Goal: Information Seeking & Learning: Learn about a topic

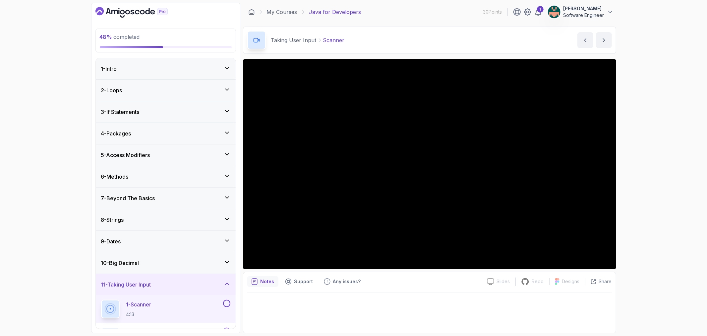
scroll to position [139, 0]
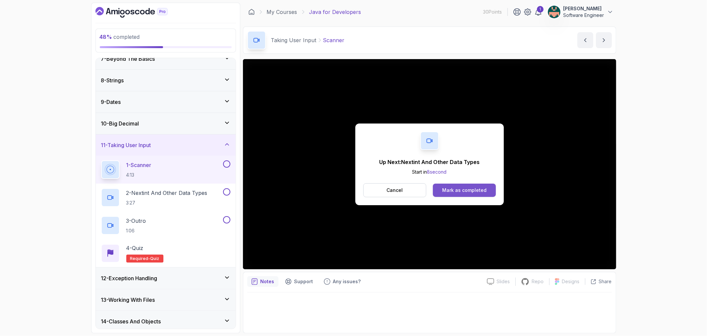
click at [471, 187] on div "Mark as completed" at bounding box center [464, 190] width 44 height 7
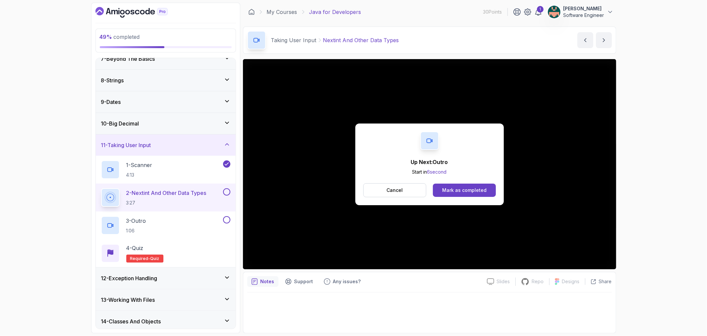
click at [471, 187] on div "Mark as completed" at bounding box center [464, 190] width 44 height 7
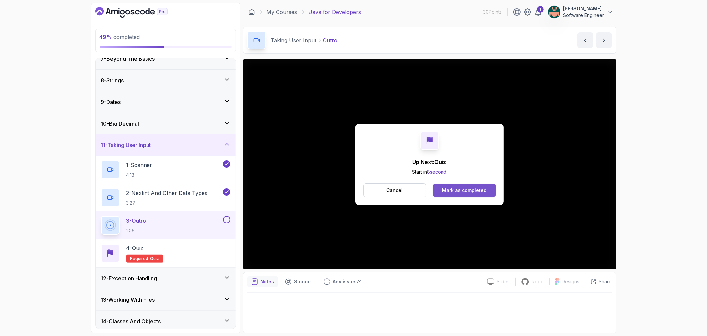
click at [470, 186] on button "Mark as completed" at bounding box center [464, 189] width 63 height 13
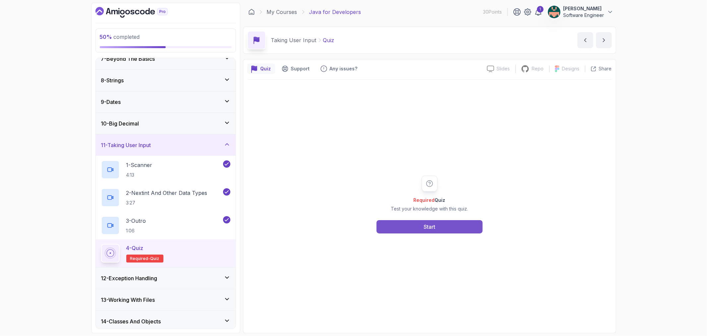
drag, startPoint x: 435, startPoint y: 225, endPoint x: 431, endPoint y: 226, distance: 4.1
click at [431, 226] on div "Start" at bounding box center [430, 227] width 12 height 8
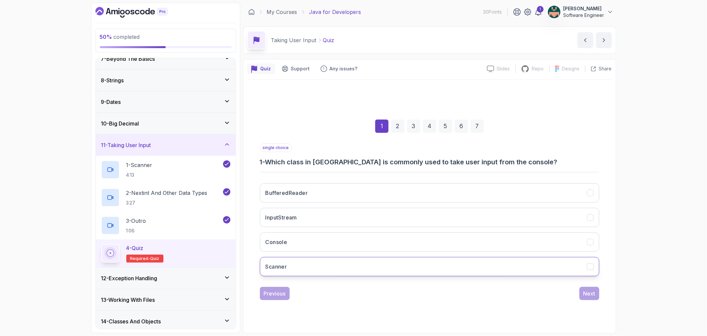
click at [592, 265] on icon "Scanner" at bounding box center [590, 266] width 6 height 6
click at [584, 289] on div "Next" at bounding box center [590, 293] width 12 height 8
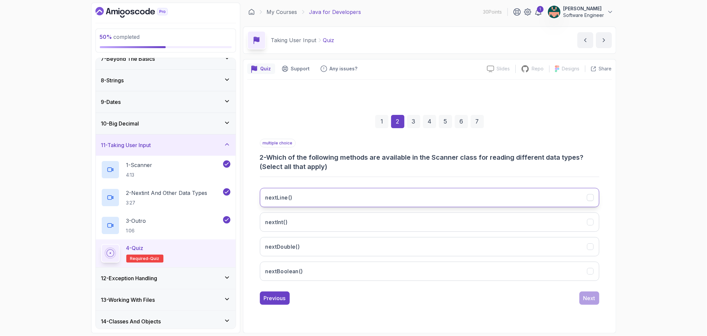
click at [591, 196] on icon "nextLine()" at bounding box center [590, 197] width 6 height 6
click at [591, 218] on div "nextInt()" at bounding box center [590, 221] width 7 height 7
click at [591, 220] on icon "nextInt()" at bounding box center [590, 222] width 6 height 6
click at [586, 241] on button "nextDouble()" at bounding box center [430, 246] width 340 height 19
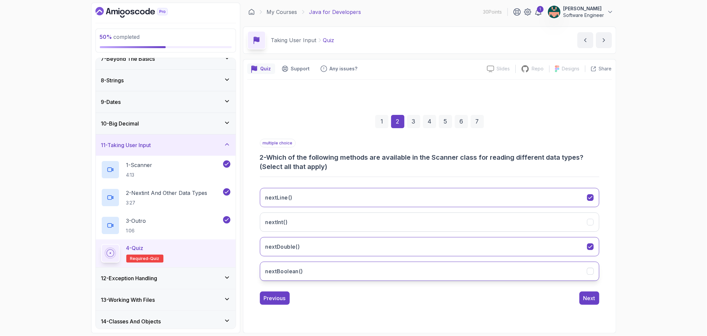
click at [584, 271] on button "nextBoolean()" at bounding box center [430, 270] width 340 height 19
click at [590, 224] on icon "nextInt()" at bounding box center [590, 222] width 6 height 6
click at [586, 295] on div "Next" at bounding box center [590, 298] width 12 height 8
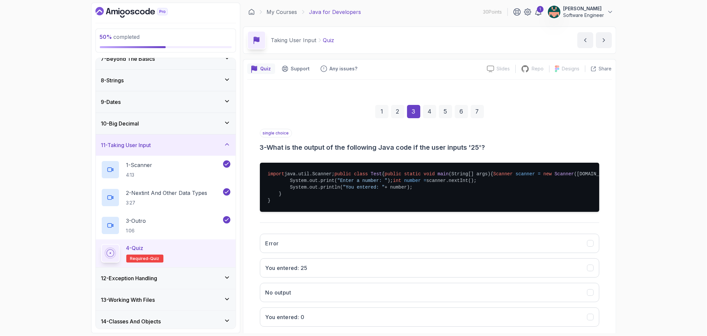
drag, startPoint x: 279, startPoint y: 220, endPoint x: 278, endPoint y: 196, distance: 23.9
click at [278, 196] on pre "import java.util.Scanner; public class Test { public static void main (String[]…" at bounding box center [430, 187] width 340 height 49
click at [305, 203] on pre "import java.util.Scanner; public class Test { public static void main (String[]…" at bounding box center [430, 187] width 340 height 49
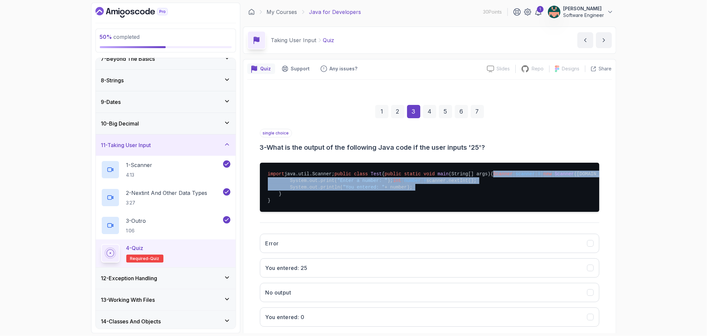
drag, startPoint x: 403, startPoint y: 214, endPoint x: 287, endPoint y: 196, distance: 117.2
click at [287, 196] on pre "import java.util.Scanner; public class Test { public static void main (String[]…" at bounding box center [430, 187] width 340 height 49
copy pre "Scanner scanner = new Scanner ([DOMAIN_NAME]); System.out.print( "Enter a numbe…"
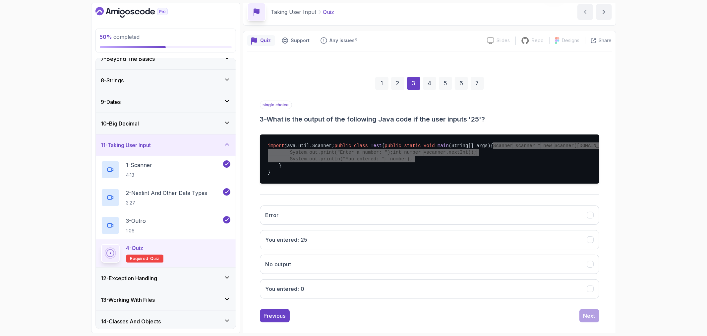
scroll to position [62, 0]
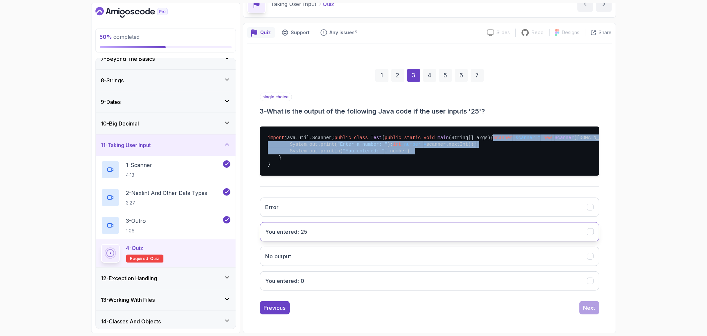
click at [592, 233] on icon "You entered: 25" at bounding box center [590, 231] width 6 height 6
click at [592, 305] on div "Next" at bounding box center [590, 307] width 12 height 8
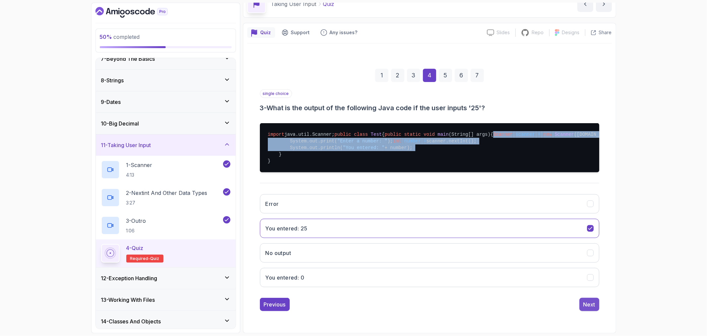
scroll to position [0, 0]
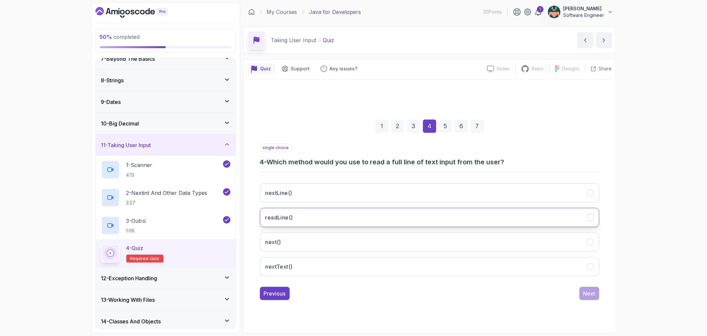
click at [587, 217] on icon "readLine()" at bounding box center [590, 217] width 6 height 6
click at [592, 190] on icon "nextLine()" at bounding box center [590, 192] width 6 height 6
click at [587, 291] on div "Next" at bounding box center [590, 293] width 12 height 8
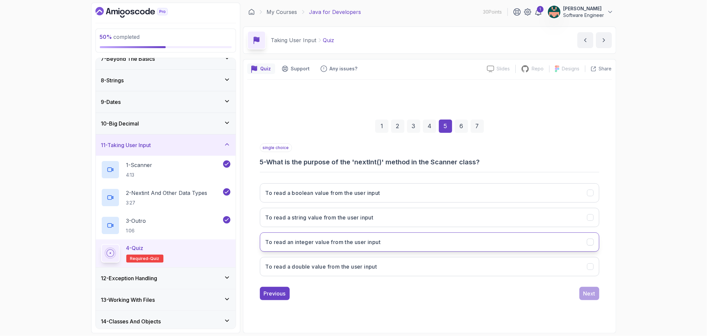
click at [591, 241] on icon "To read an integer value from the user input" at bounding box center [590, 241] width 6 height 6
click at [587, 290] on div "Next" at bounding box center [590, 293] width 12 height 8
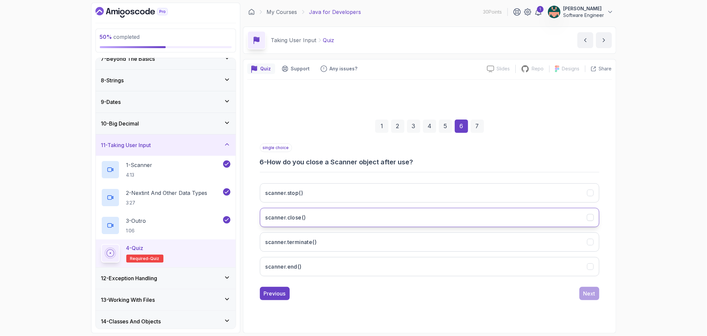
click at [591, 218] on icon "scanner.close()" at bounding box center [590, 217] width 6 height 6
click at [595, 284] on div "single choice 6 - How do you close a Scanner object after use? scanner.stop() s…" at bounding box center [430, 221] width 340 height 157
click at [592, 294] on div "Next" at bounding box center [590, 293] width 12 height 8
click at [591, 216] on icon "To release the resources associated with it" at bounding box center [590, 217] width 6 height 6
click at [569, 292] on div "Submit Quiz" at bounding box center [580, 293] width 30 height 8
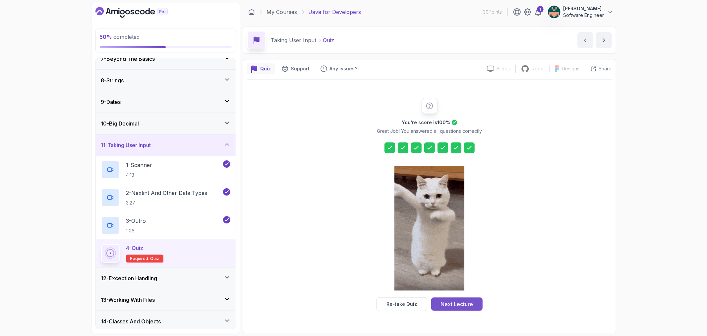
click at [458, 305] on div "Next Lecture" at bounding box center [457, 304] width 33 height 8
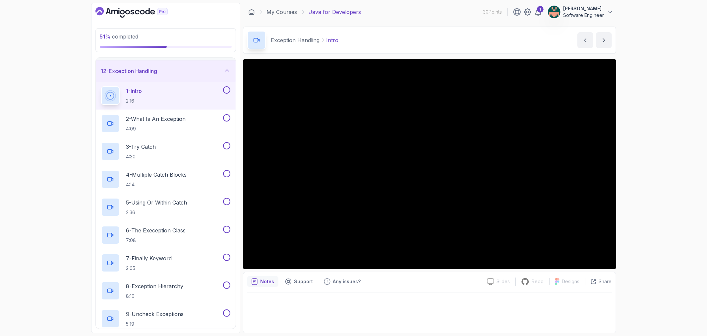
scroll to position [226, 0]
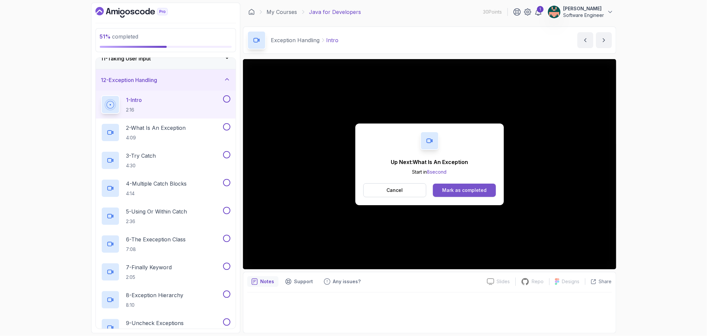
click at [445, 190] on div "Mark as completed" at bounding box center [464, 190] width 44 height 7
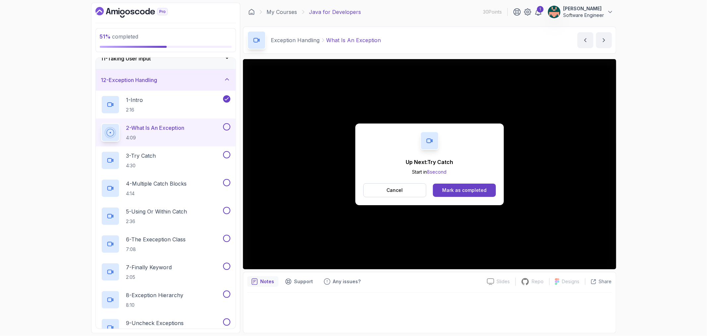
click at [445, 190] on div "Mark as completed" at bounding box center [464, 190] width 44 height 7
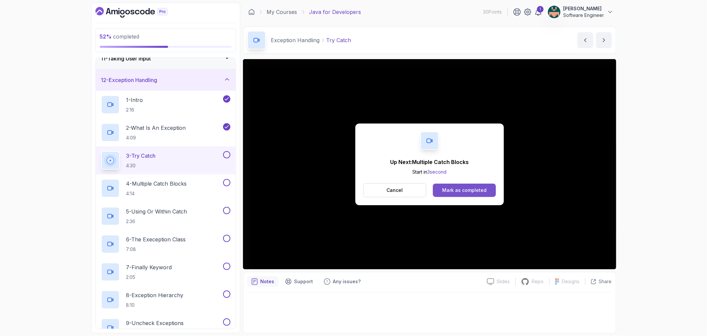
click at [481, 184] on button "Mark as completed" at bounding box center [464, 189] width 63 height 13
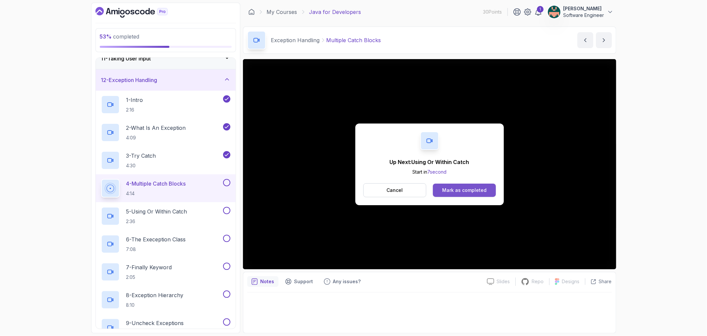
click at [482, 186] on button "Mark as completed" at bounding box center [464, 189] width 63 height 13
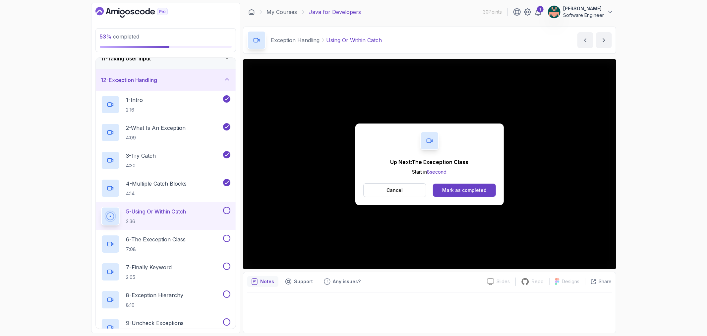
click at [482, 186] on button "Mark as completed" at bounding box center [464, 189] width 63 height 13
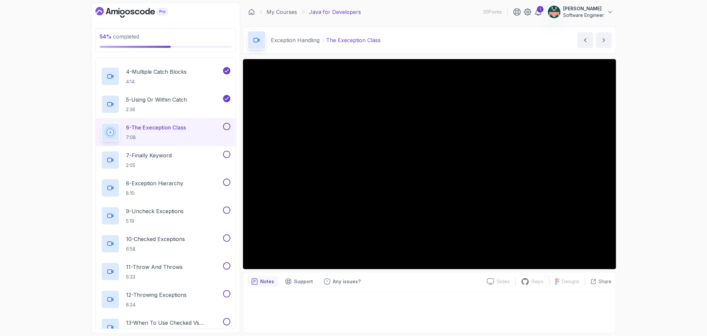
scroll to position [336, 0]
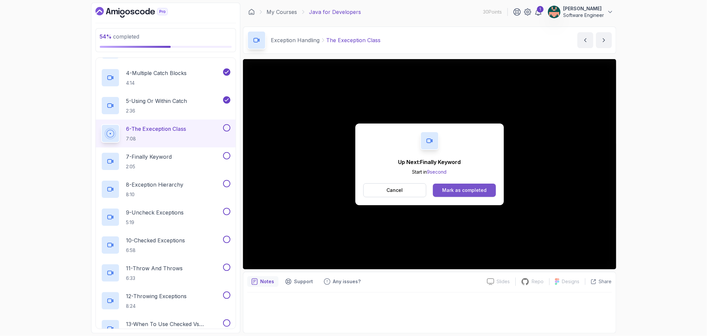
click at [457, 187] on div "Mark as completed" at bounding box center [464, 190] width 44 height 7
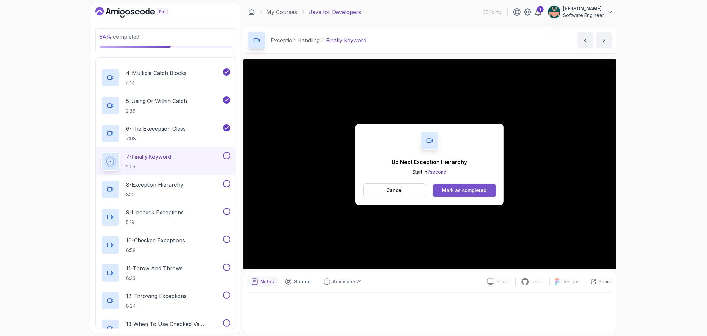
click at [454, 189] on div "Mark as completed" at bounding box center [464, 190] width 44 height 7
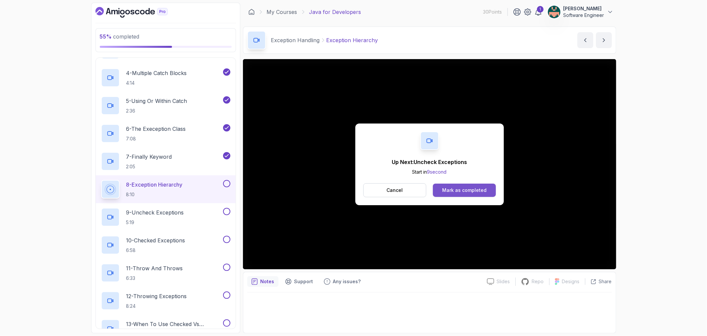
click at [440, 186] on button "Mark as completed" at bounding box center [464, 189] width 63 height 13
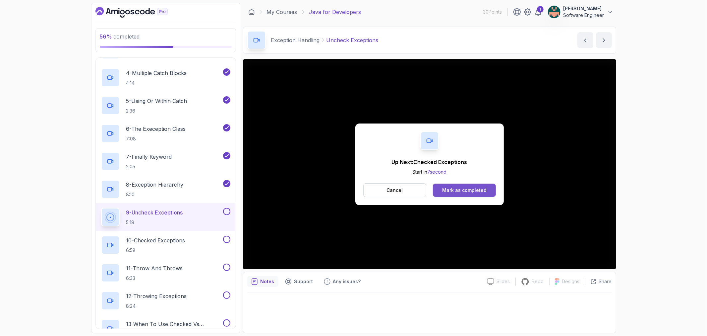
click at [467, 185] on button "Mark as completed" at bounding box center [464, 189] width 63 height 13
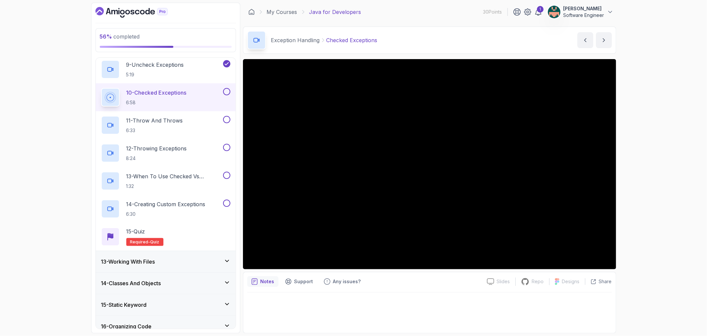
scroll to position [483, 0]
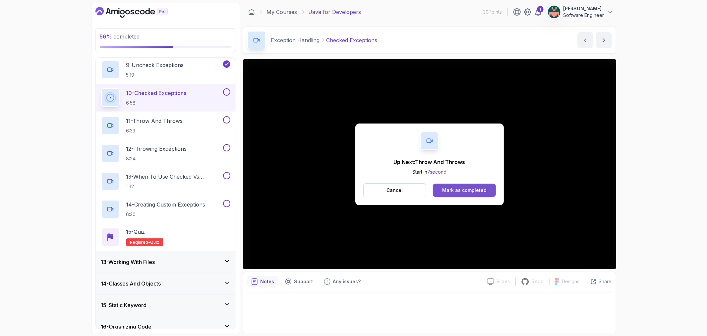
click at [451, 194] on button "Mark as completed" at bounding box center [464, 189] width 63 height 13
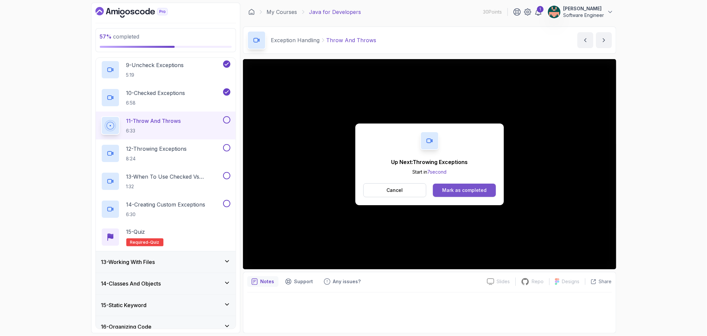
click at [451, 193] on button "Mark as completed" at bounding box center [464, 189] width 63 height 13
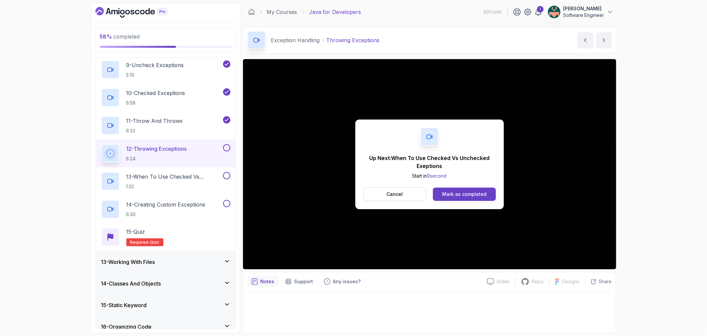
click at [451, 193] on div "Mark as completed" at bounding box center [464, 194] width 44 height 7
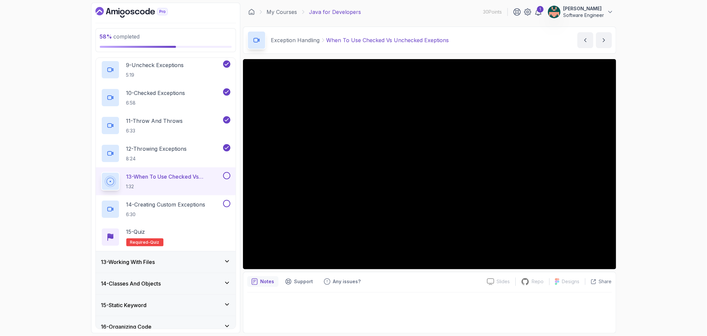
click at [267, 281] on p "Notes" at bounding box center [268, 281] width 14 height 7
click at [255, 282] on icon "notes button" at bounding box center [254, 281] width 7 height 7
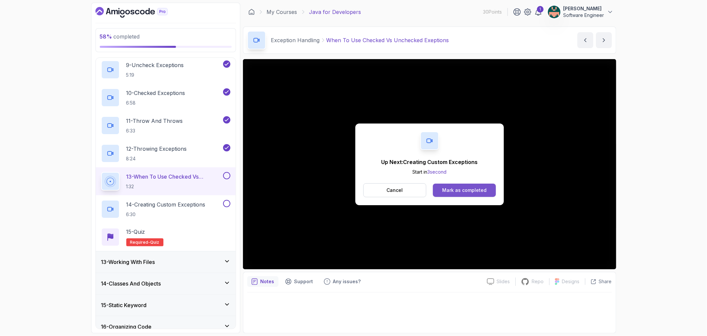
click at [469, 193] on button "Mark as completed" at bounding box center [464, 189] width 63 height 13
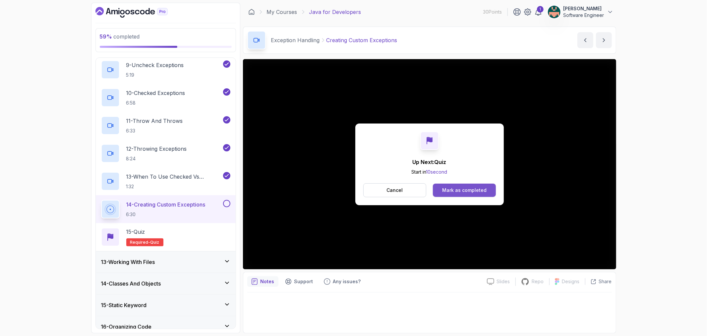
click at [464, 189] on div "Mark as completed" at bounding box center [464, 190] width 44 height 7
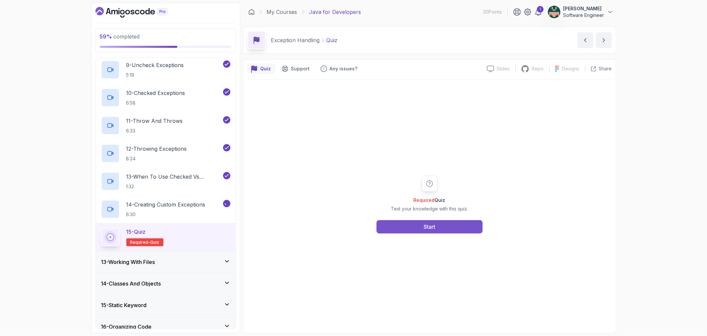
click at [417, 226] on button "Start" at bounding box center [430, 226] width 106 height 13
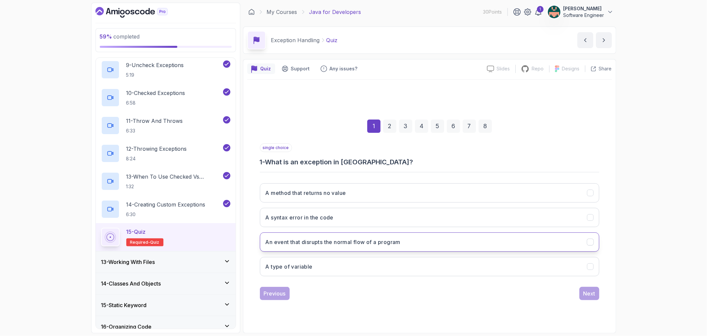
click at [588, 238] on icon "An event that disrupts the normal flow of a program" at bounding box center [590, 241] width 6 height 6
click at [582, 293] on button "Next" at bounding box center [590, 293] width 20 height 13
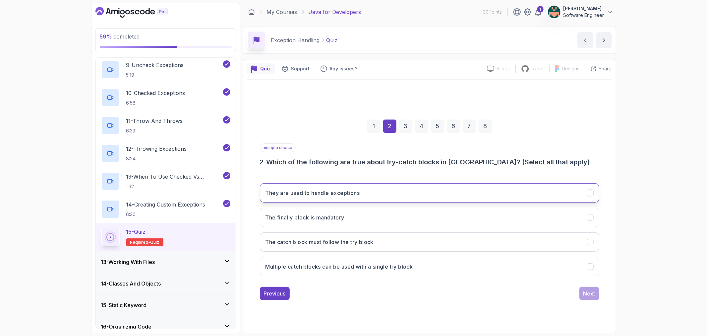
click at [589, 194] on icon "They are used to handle exceptions" at bounding box center [590, 192] width 6 height 6
click at [589, 241] on icon "The catch block must follow the try block" at bounding box center [590, 241] width 6 height 6
click at [587, 269] on icon "Multiple catch blocks can be used with a single try block" at bounding box center [590, 266] width 6 height 6
click at [584, 293] on div "Next" at bounding box center [590, 293] width 12 height 8
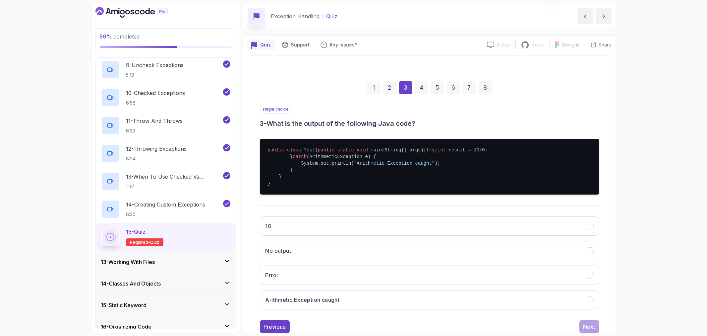
scroll to position [62, 0]
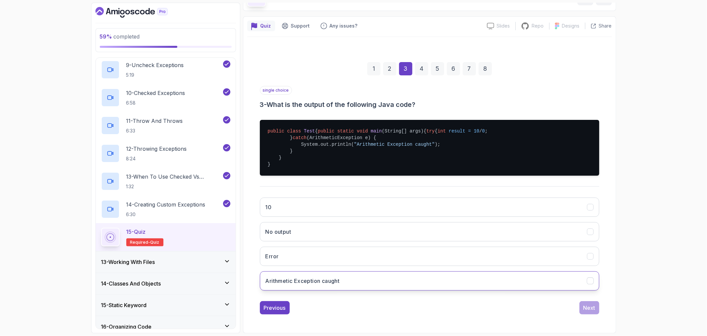
click at [590, 282] on icon "Arithmetic Exception caught" at bounding box center [591, 280] width 4 height 3
click at [589, 303] on button "Next" at bounding box center [590, 307] width 20 height 13
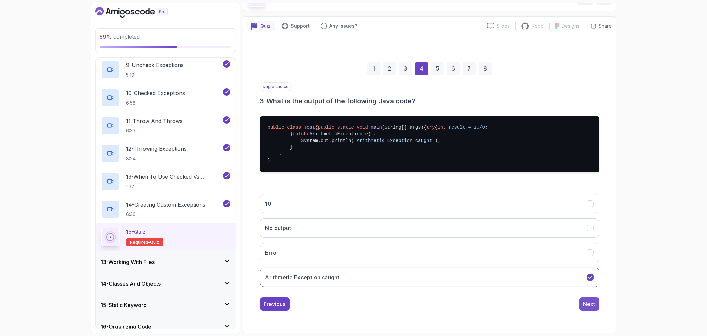
scroll to position [0, 0]
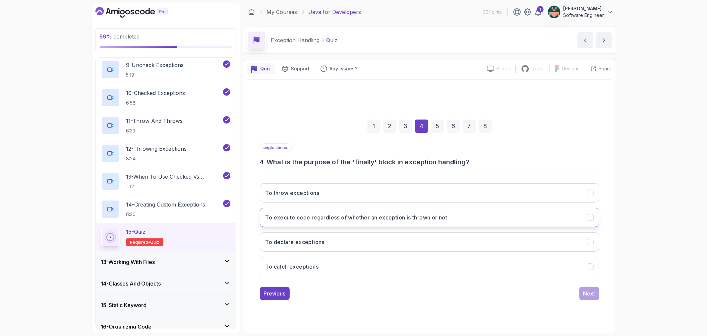
click at [592, 217] on icon "To execute code regardless of whether an exception is thrown or not" at bounding box center [590, 217] width 6 height 6
click at [589, 290] on div "Next" at bounding box center [590, 293] width 12 height 8
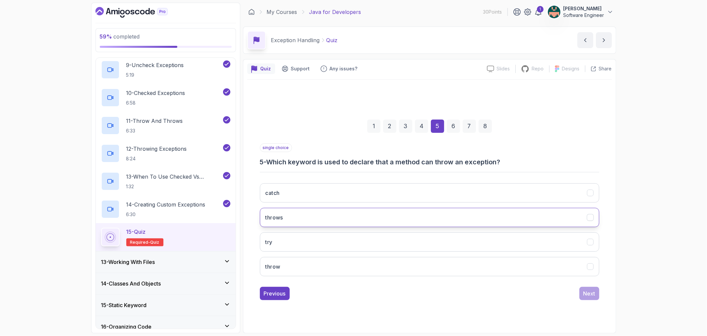
click at [588, 218] on div "throws" at bounding box center [590, 217] width 7 height 7
click at [585, 293] on div "Next" at bounding box center [590, 293] width 12 height 8
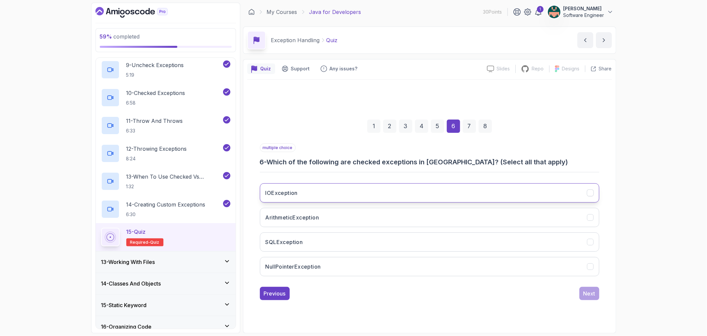
click at [582, 192] on button "IOException" at bounding box center [430, 192] width 340 height 19
click at [584, 289] on div "Next" at bounding box center [590, 293] width 12 height 8
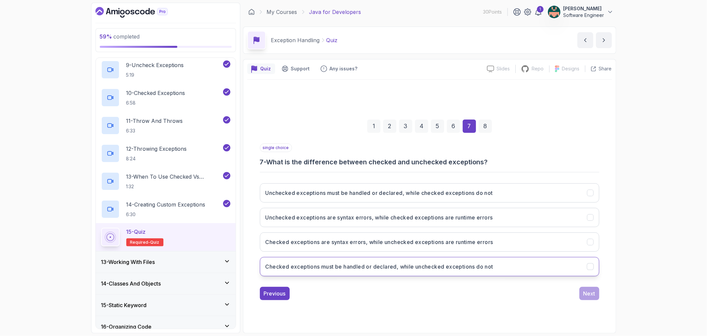
click at [590, 266] on icon "Checked exceptions must be handled or declared, while unchecked exceptions do n…" at bounding box center [590, 266] width 6 height 6
click at [591, 290] on div "Next" at bounding box center [590, 293] width 12 height 8
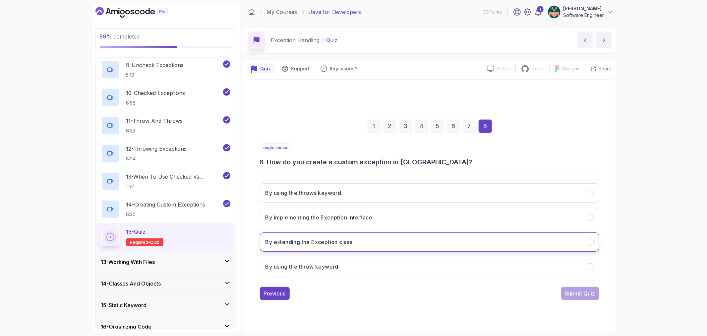
click at [588, 242] on icon "By extending the Exception class" at bounding box center [590, 241] width 6 height 6
click at [590, 309] on div "1 2 3 4 5 6 7 8 single choice 8 - How do you create a custom exception in [GEOG…" at bounding box center [429, 204] width 365 height 249
click at [571, 296] on div "Submit Quiz" at bounding box center [580, 293] width 30 height 8
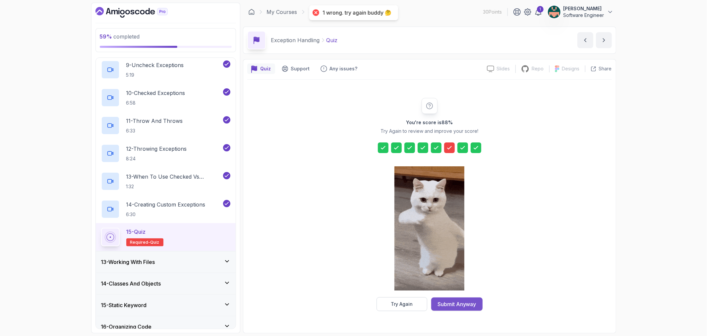
click at [465, 307] on div "Submit Anyway" at bounding box center [457, 304] width 39 height 8
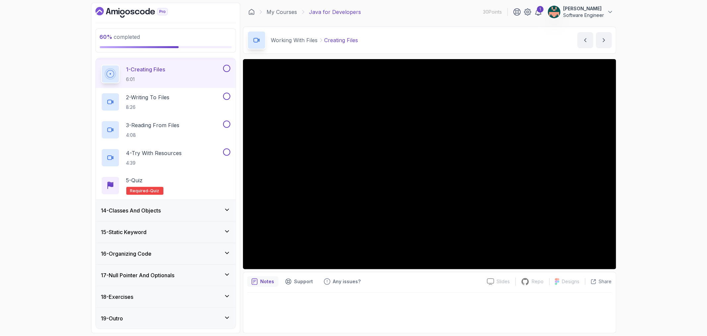
scroll to position [241, 0]
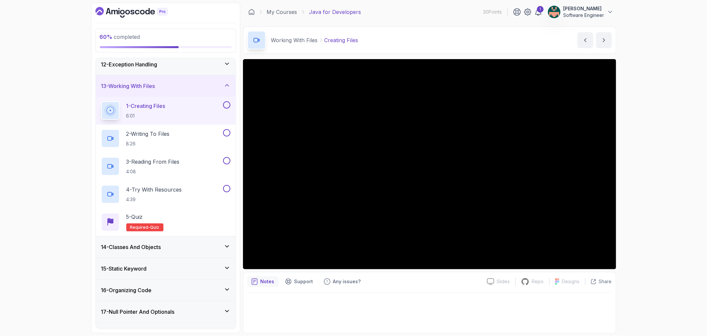
click at [231, 246] on div "14 - Classes And Objects" at bounding box center [166, 246] width 140 height 21
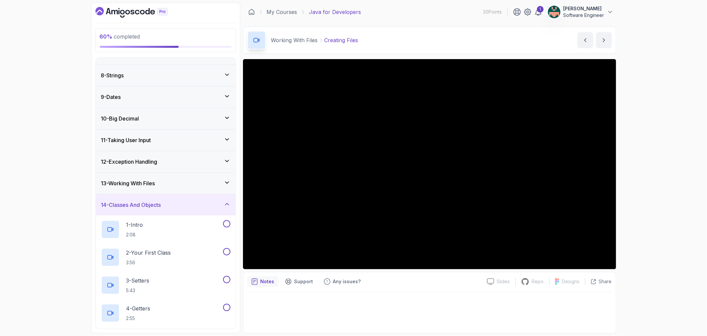
scroll to position [131, 0]
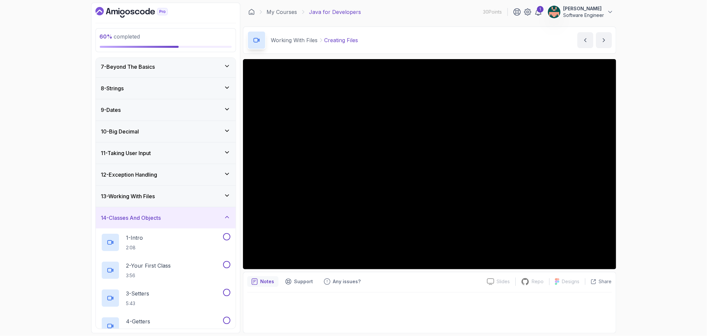
click at [228, 200] on div "13 - Working With Files" at bounding box center [166, 195] width 140 height 21
